Goal: Check status: Check status

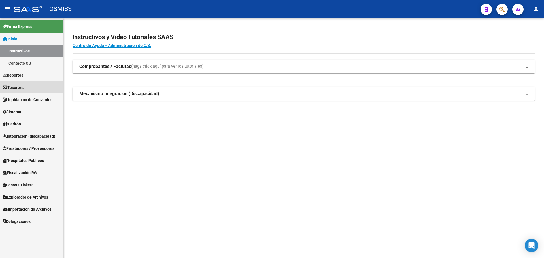
click at [14, 87] on span "Tesorería" at bounding box center [14, 87] width 22 height 6
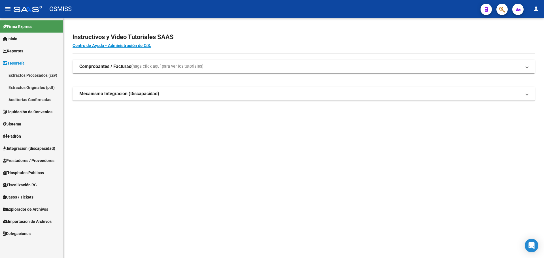
click at [15, 96] on link "Auditorías Confirmadas" at bounding box center [31, 100] width 63 height 12
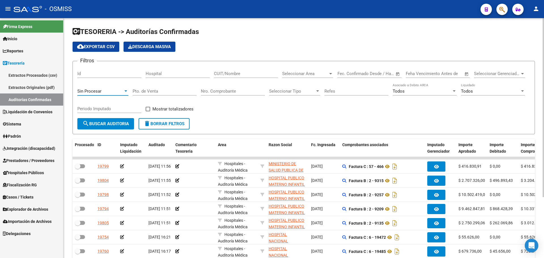
click at [90, 92] on span "Sin Procesar" at bounding box center [89, 91] width 24 height 5
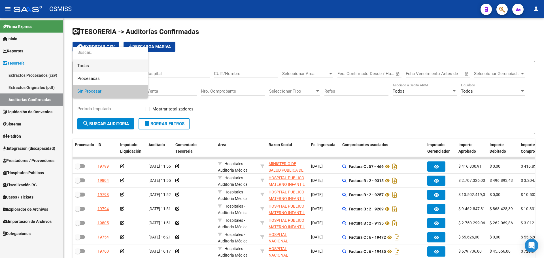
click at [92, 71] on span "Todas" at bounding box center [110, 66] width 66 height 13
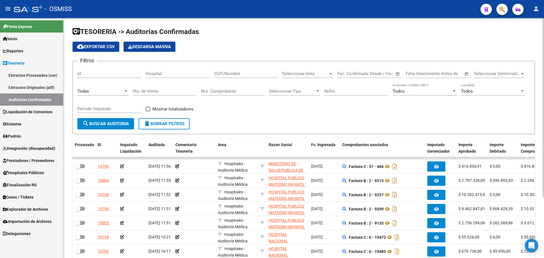
click at [216, 89] on div "Nro. Comprobante" at bounding box center [233, 89] width 64 height 12
type input "64944"
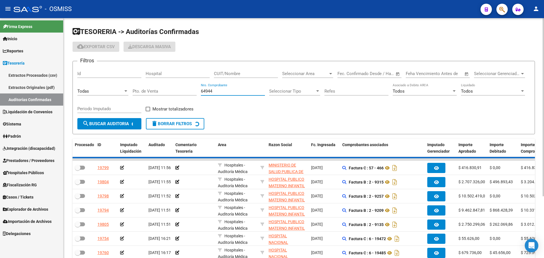
checkbox input "true"
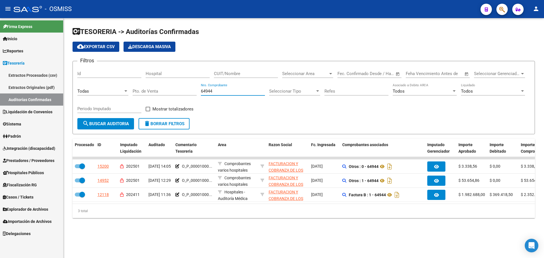
type input "64944"
